Goal: Information Seeking & Learning: Learn about a topic

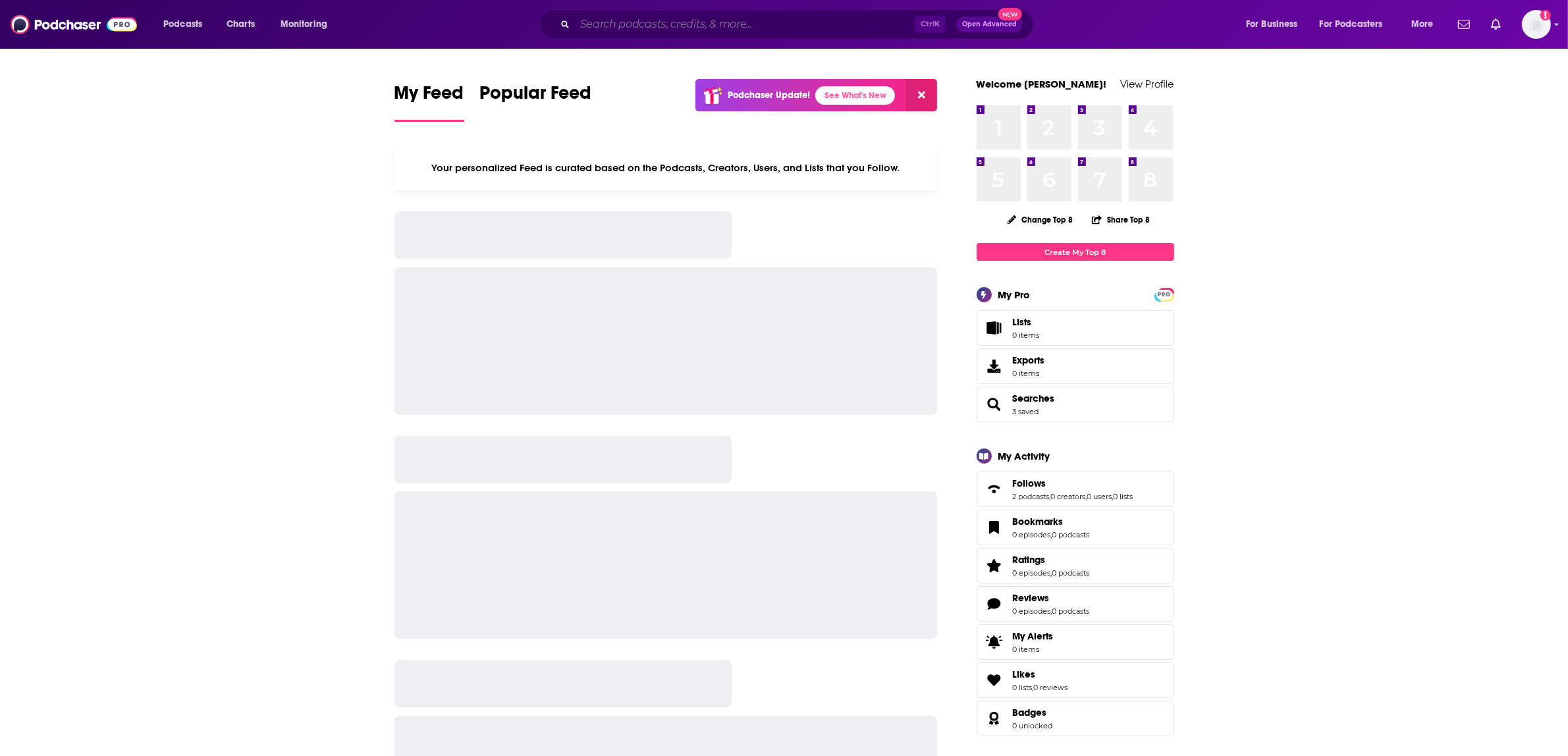
click at [656, 28] on input "Search podcasts, credits, & more..." at bounding box center [745, 24] width 340 height 21
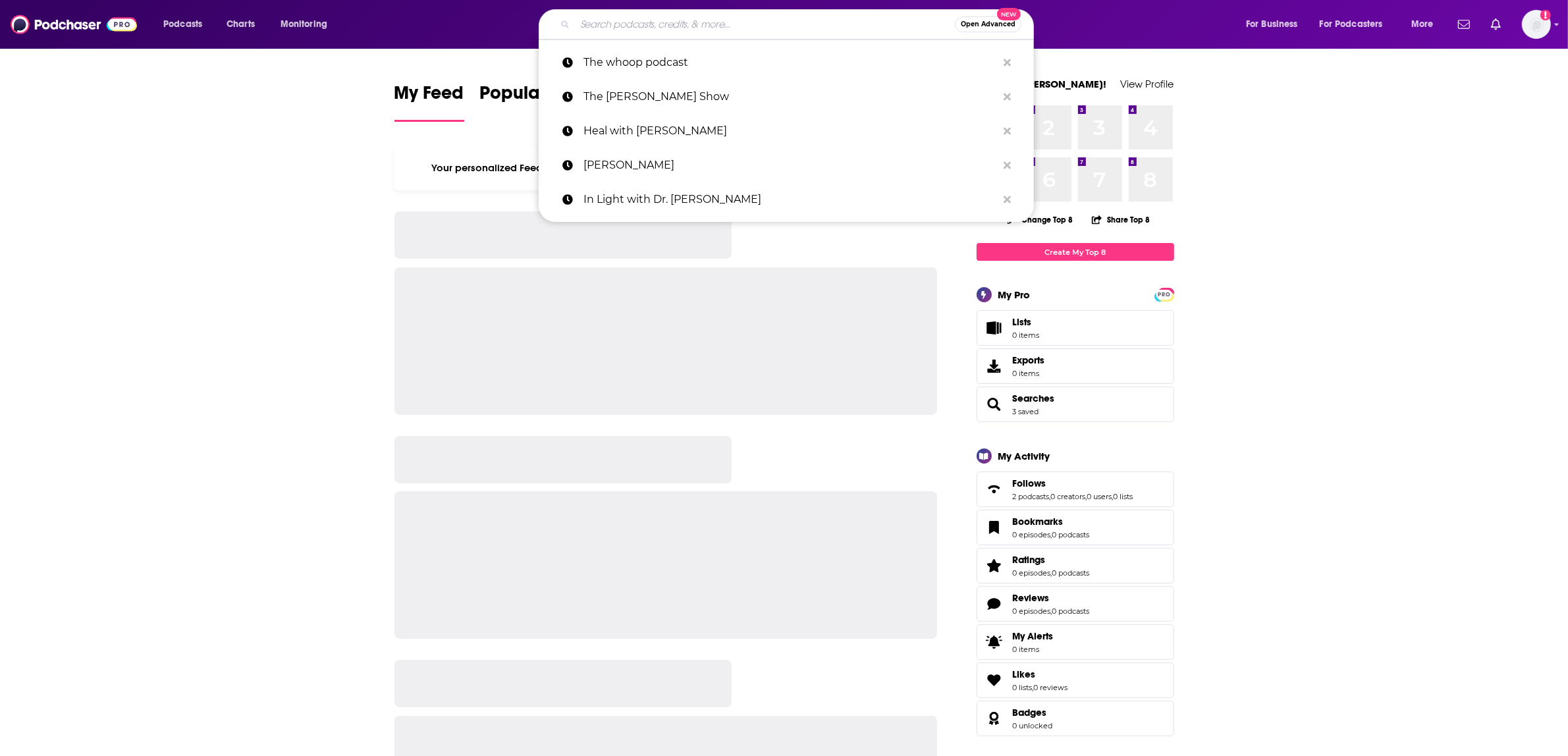
paste input "[PERSON_NAME] Explores"
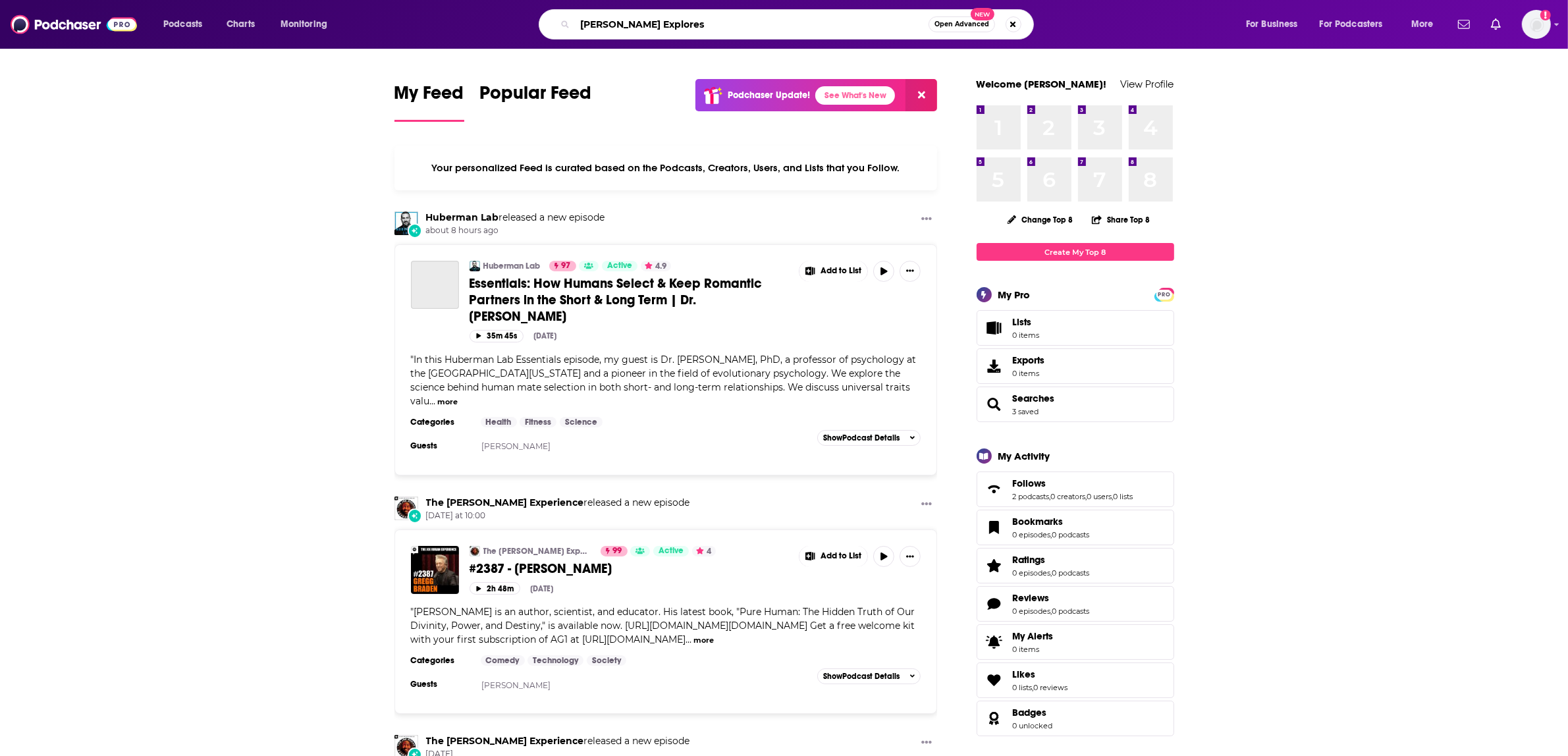
type input "[PERSON_NAME] Explores"
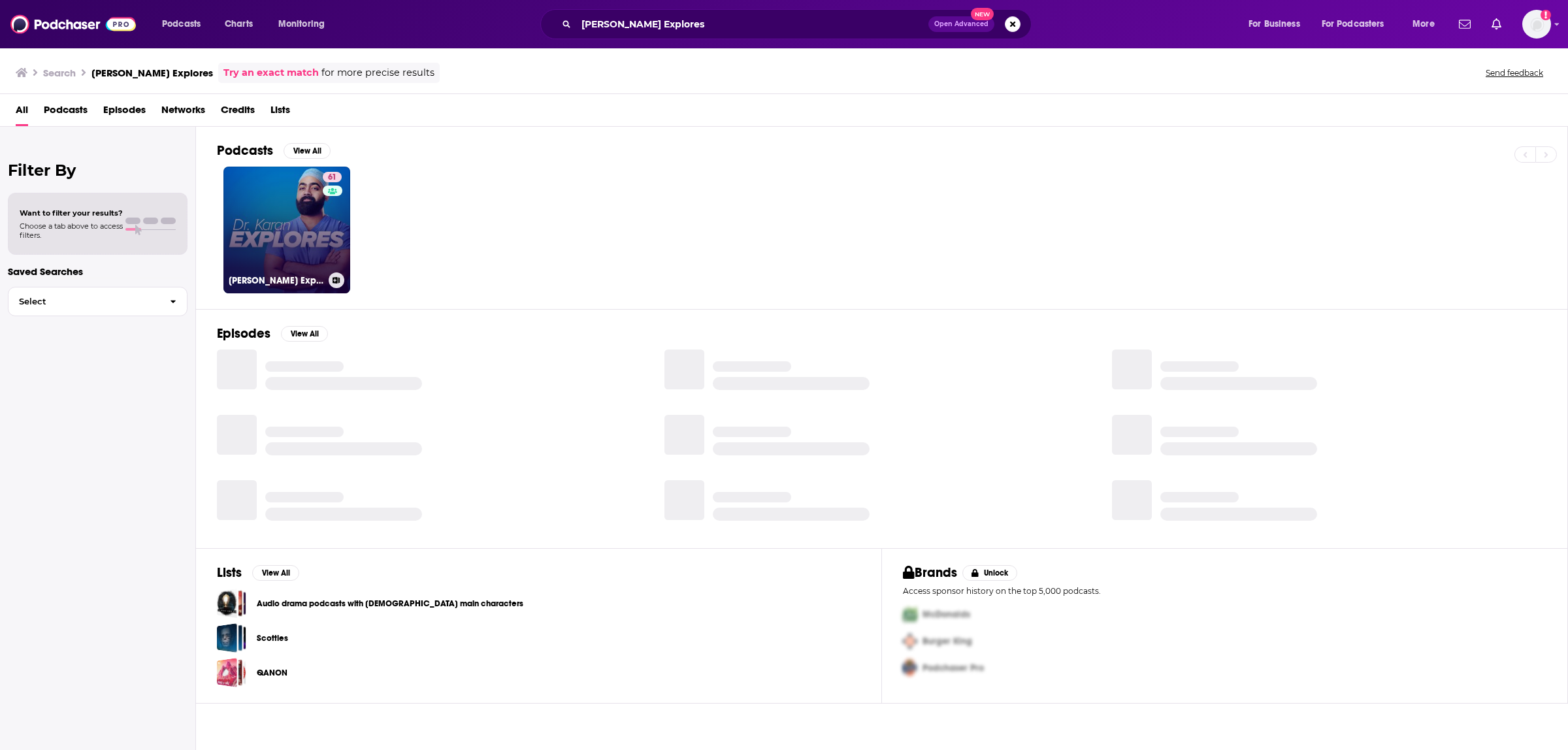
click at [253, 256] on link "61 [PERSON_NAME] Explores" at bounding box center [287, 230] width 127 height 127
